Goal: Transaction & Acquisition: Obtain resource

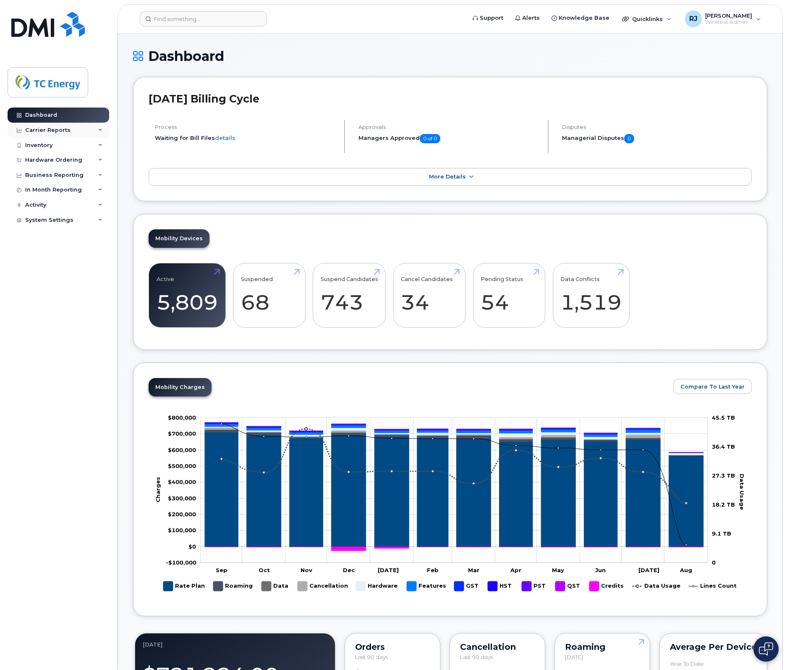
click at [48, 129] on div "Carrier Reports" at bounding box center [47, 130] width 45 height 7
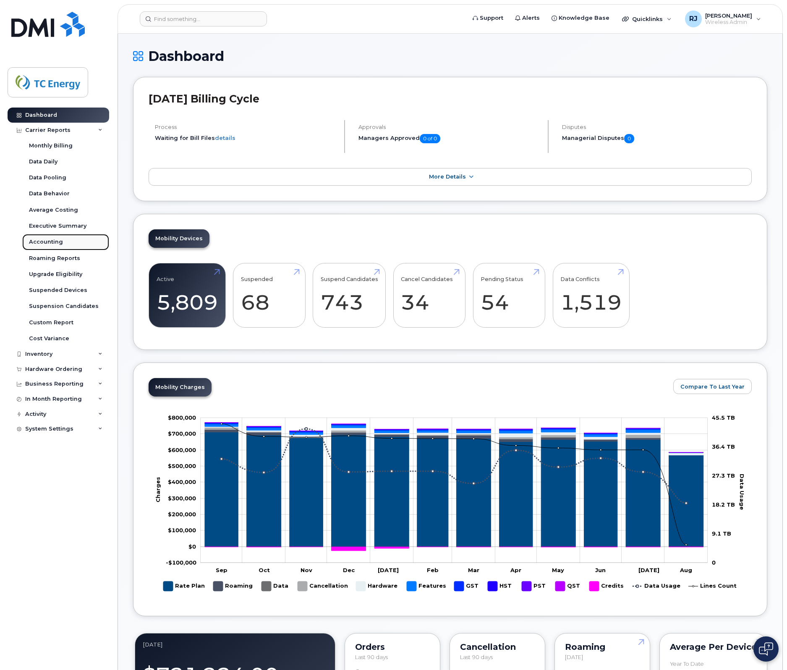
click at [52, 245] on div "Accounting" at bounding box center [46, 242] width 34 height 8
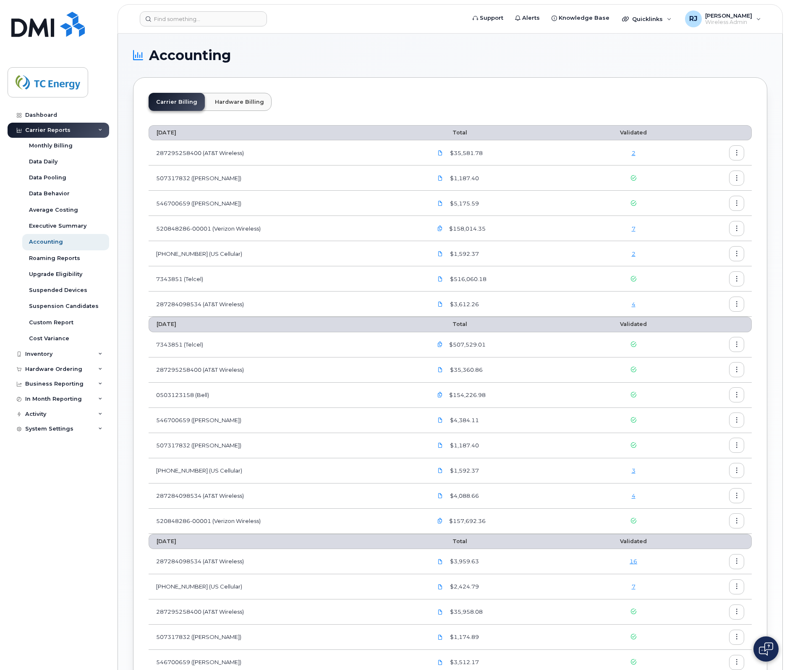
click at [443, 228] on icon "button" at bounding box center [440, 228] width 5 height 5
click at [605, 230] on div "7" at bounding box center [634, 229] width 82 height 8
click at [735, 228] on icon "button" at bounding box center [736, 228] width 5 height 5
click at [542, 219] on td "$158,014.35" at bounding box center [505, 228] width 160 height 25
click at [200, 228] on td "520848286-00001 (Verizon Wireless)" at bounding box center [287, 228] width 276 height 25
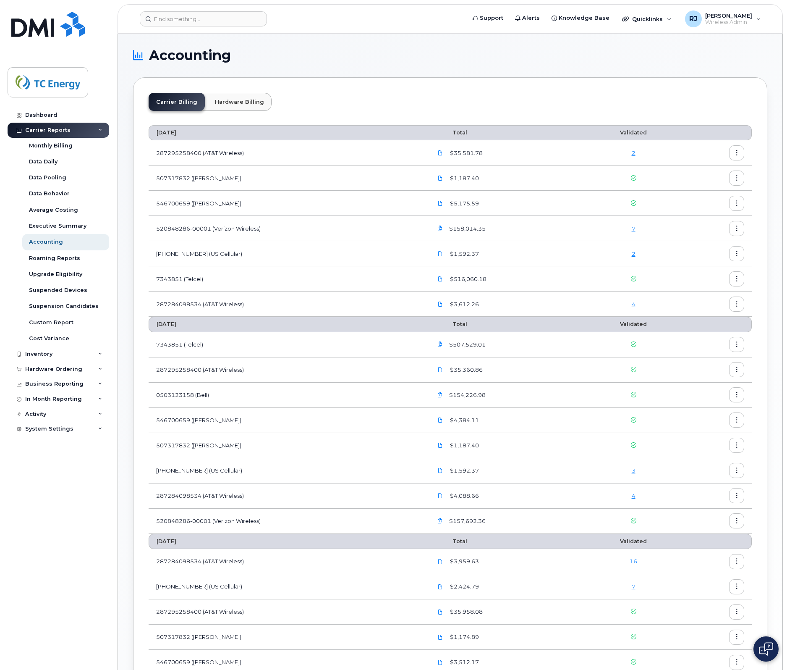
click at [249, 225] on td "520848286-00001 (Verizon Wireless)" at bounding box center [287, 228] width 276 height 25
click at [741, 231] on button "button" at bounding box center [736, 228] width 15 height 15
click at [710, 261] on span "Download" at bounding box center [698, 263] width 33 height 8
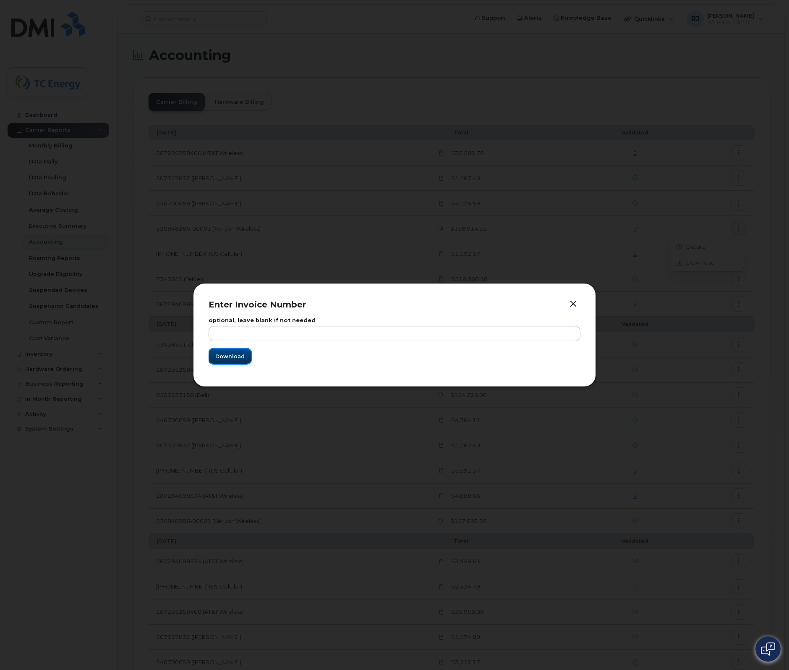
click at [246, 355] on button "Download" at bounding box center [230, 356] width 43 height 15
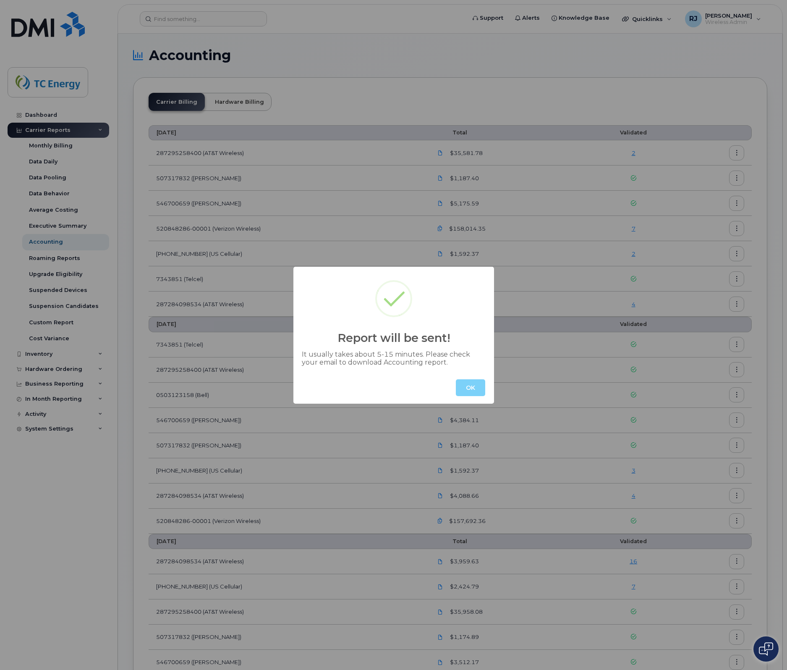
click at [475, 387] on button "OK" at bounding box center [470, 387] width 29 height 17
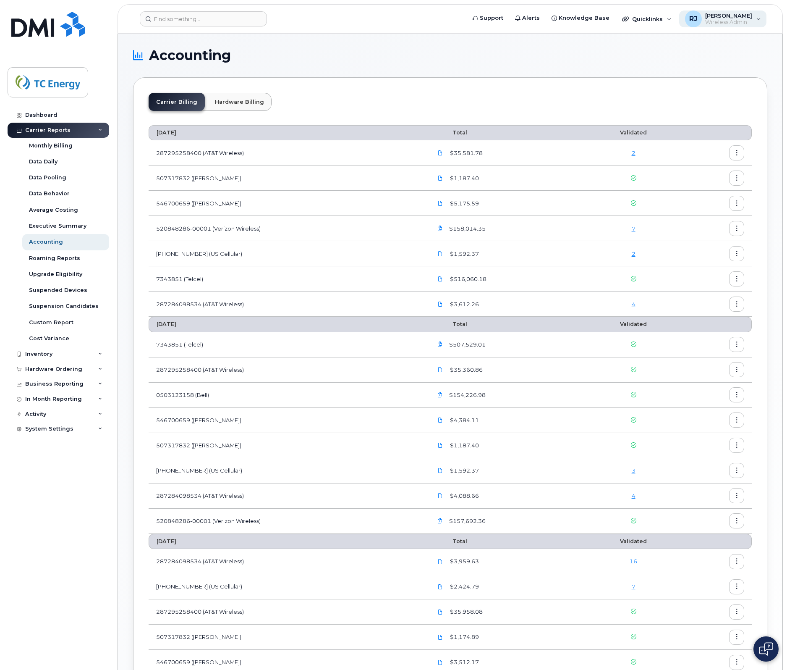
click at [735, 10] on div "[PERSON_NAME] Wireless Admin" at bounding box center [723, 18] width 88 height 17
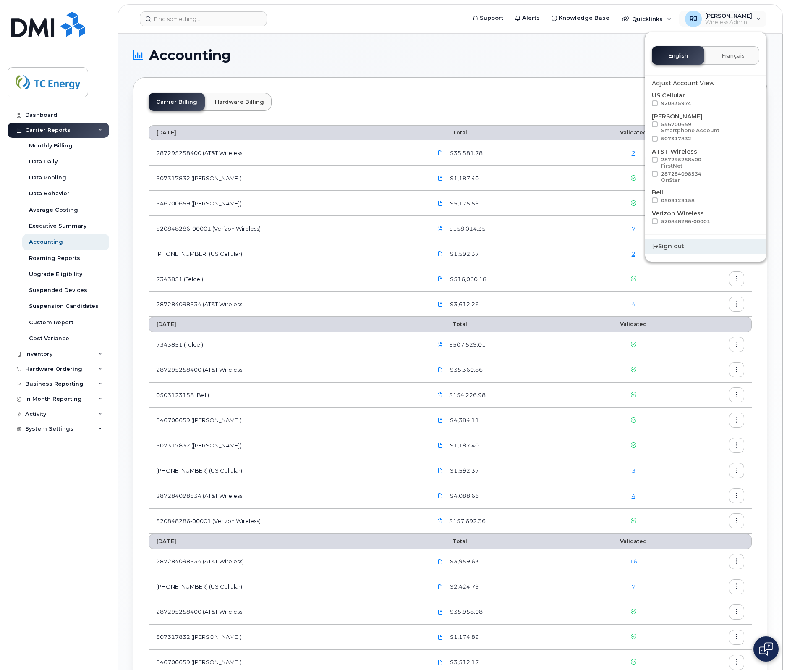
click at [679, 247] on div "Sign out" at bounding box center [705, 246] width 121 height 16
